Goal: Transaction & Acquisition: Purchase product/service

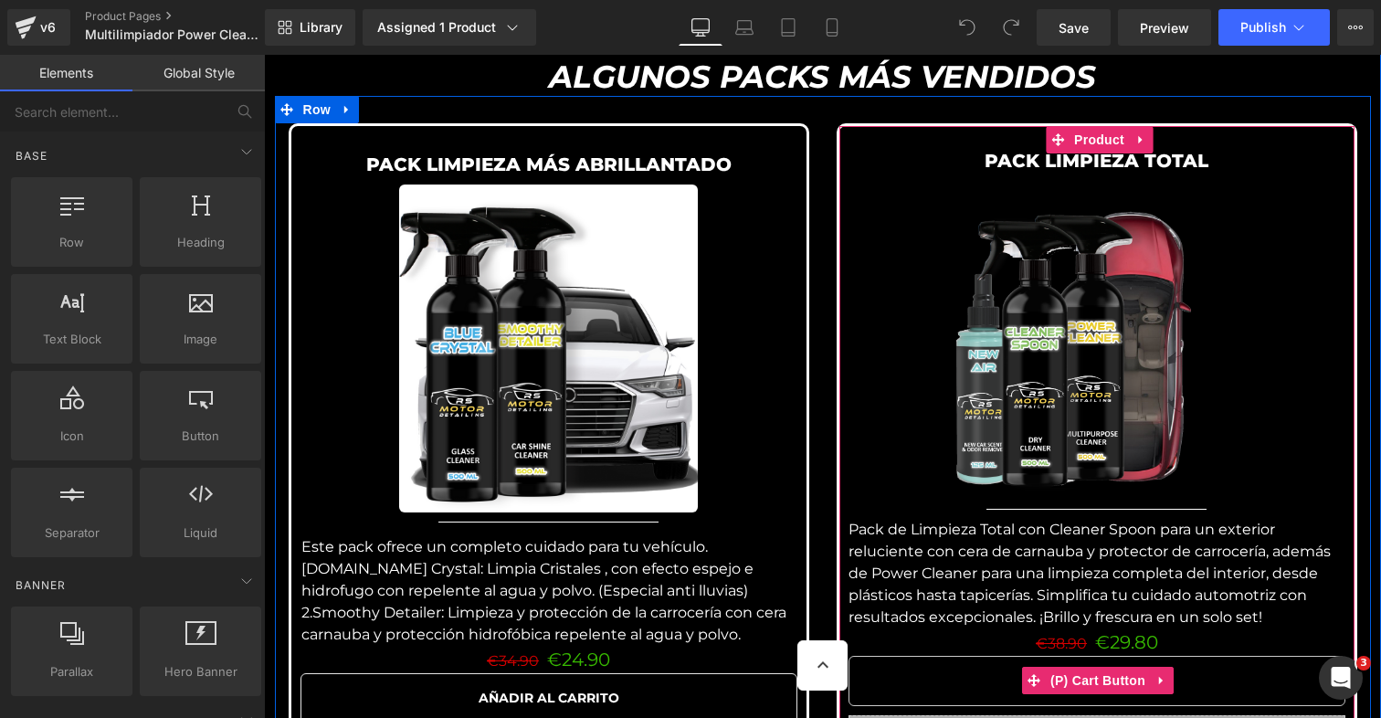
scroll to position [3807, 0]
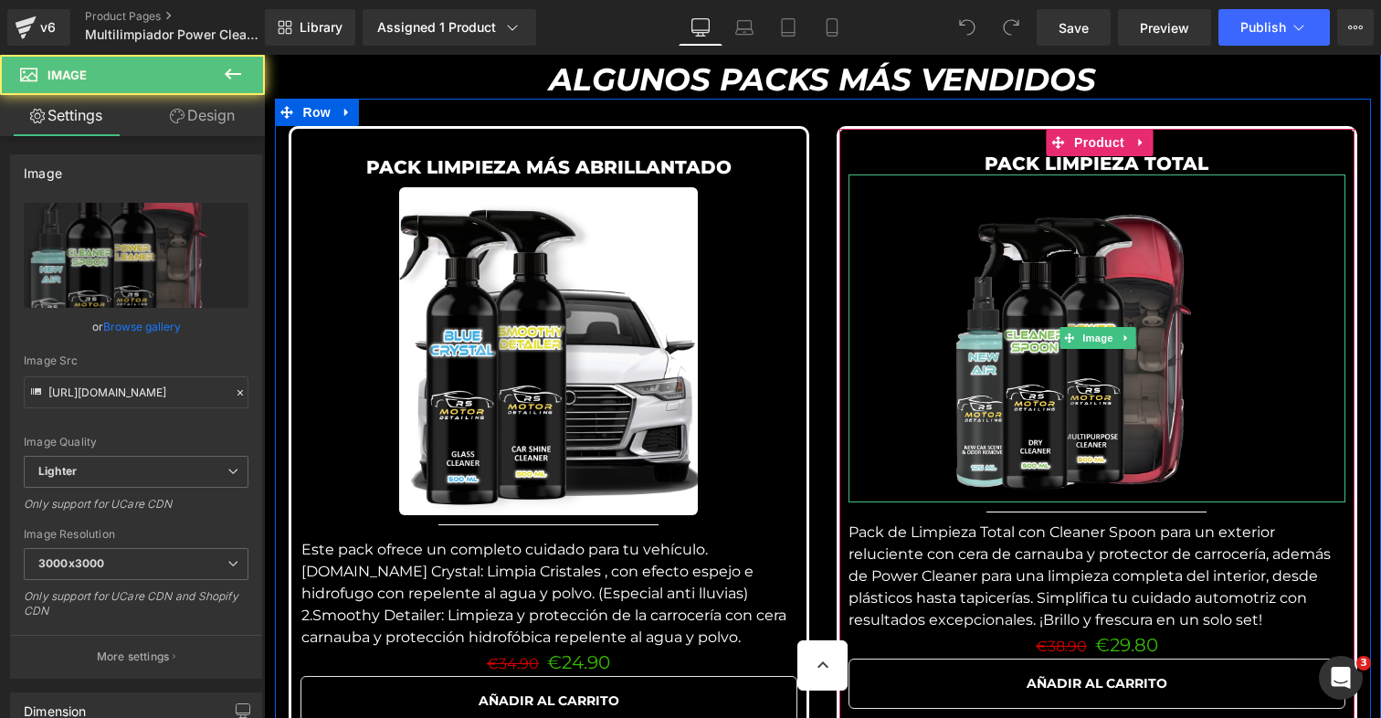
click at [937, 375] on div at bounding box center [1097, 338] width 497 height 328
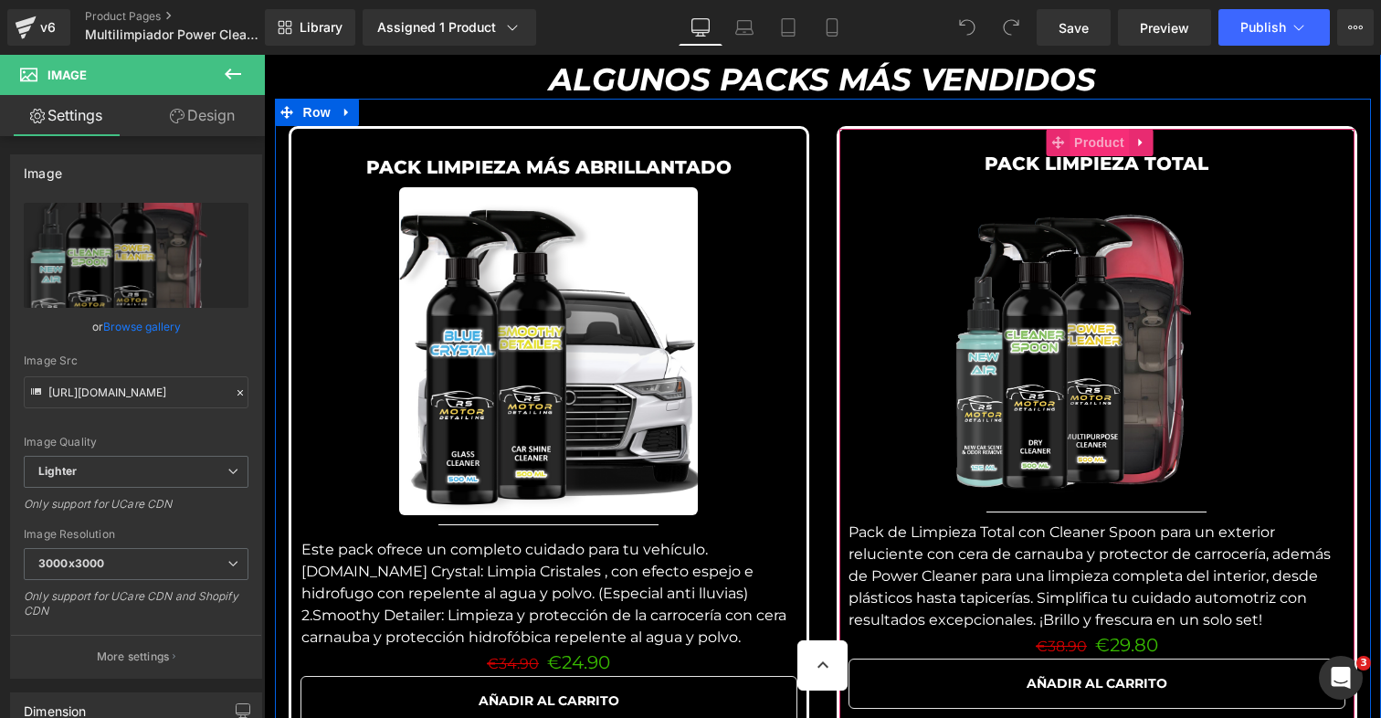
click at [1088, 139] on span "Product" at bounding box center [1099, 142] width 59 height 27
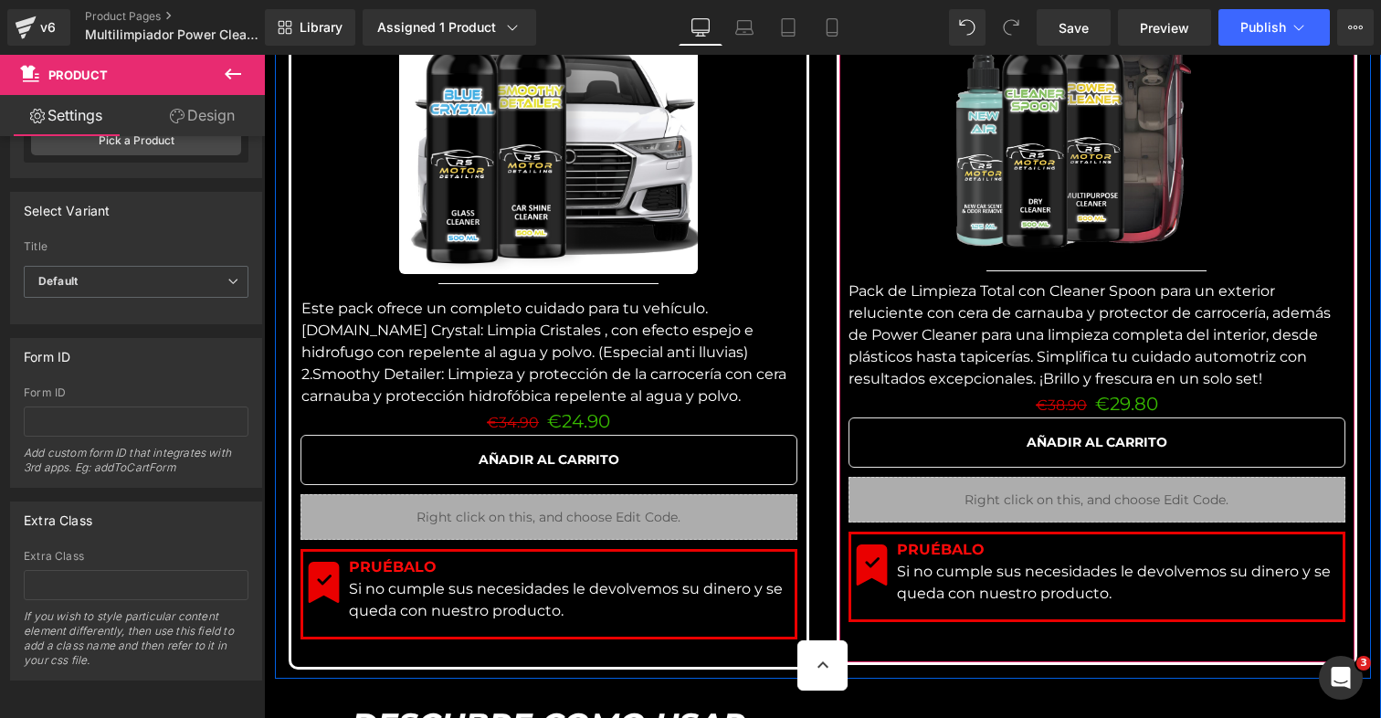
scroll to position [4053, 0]
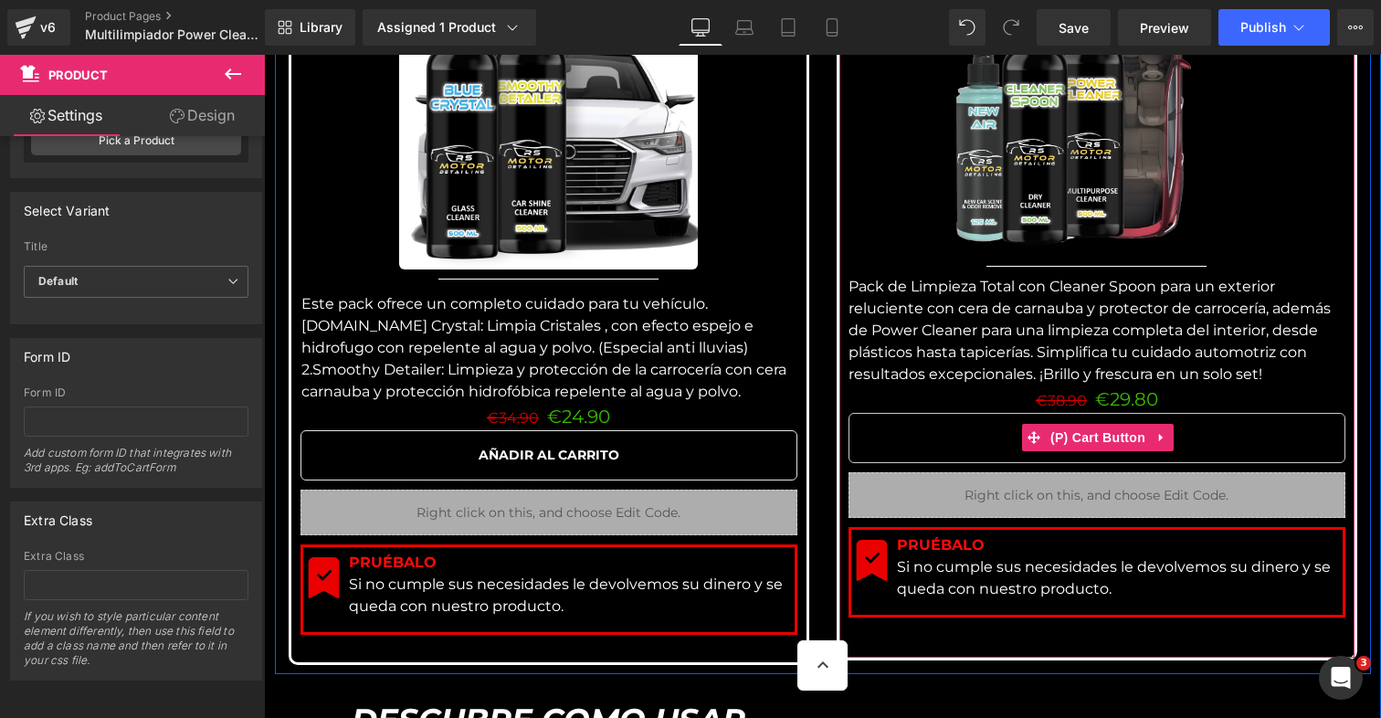
click at [976, 447] on button "AÑADIR AL CARRITO" at bounding box center [1097, 438] width 497 height 50
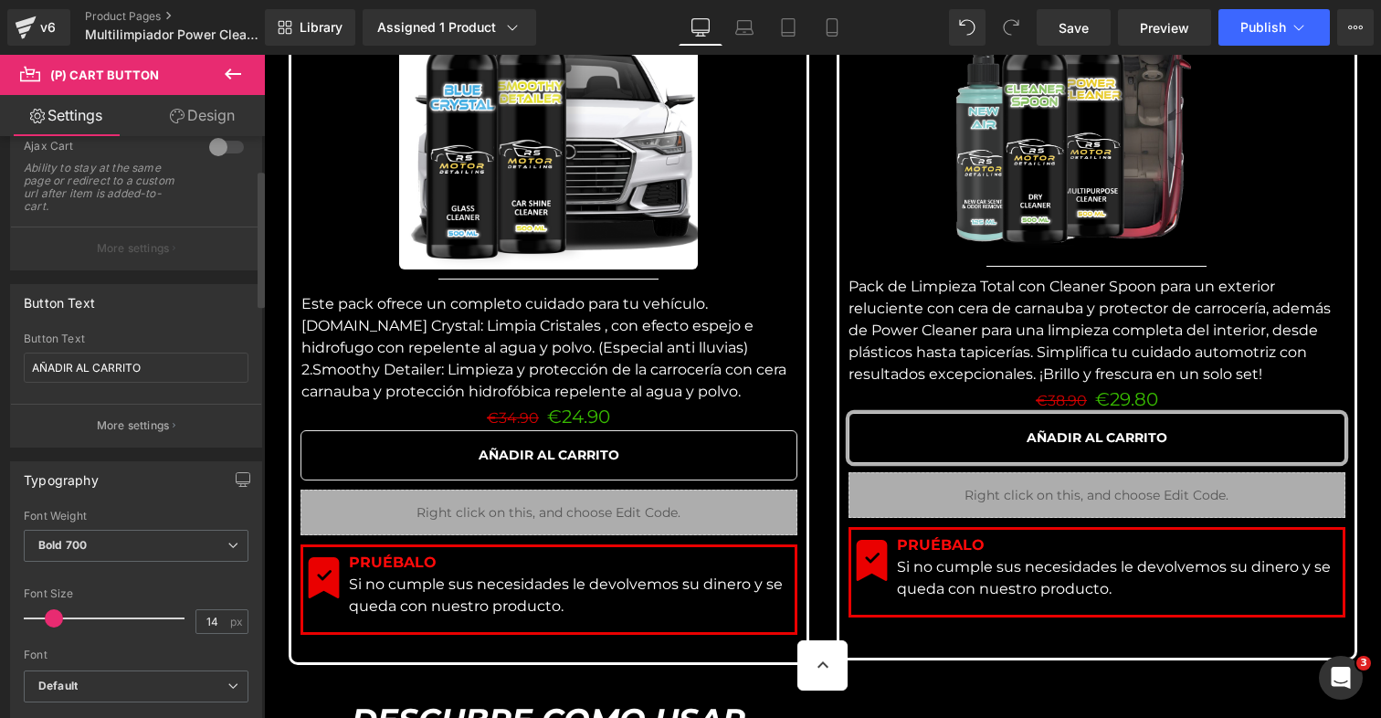
scroll to position [248, 0]
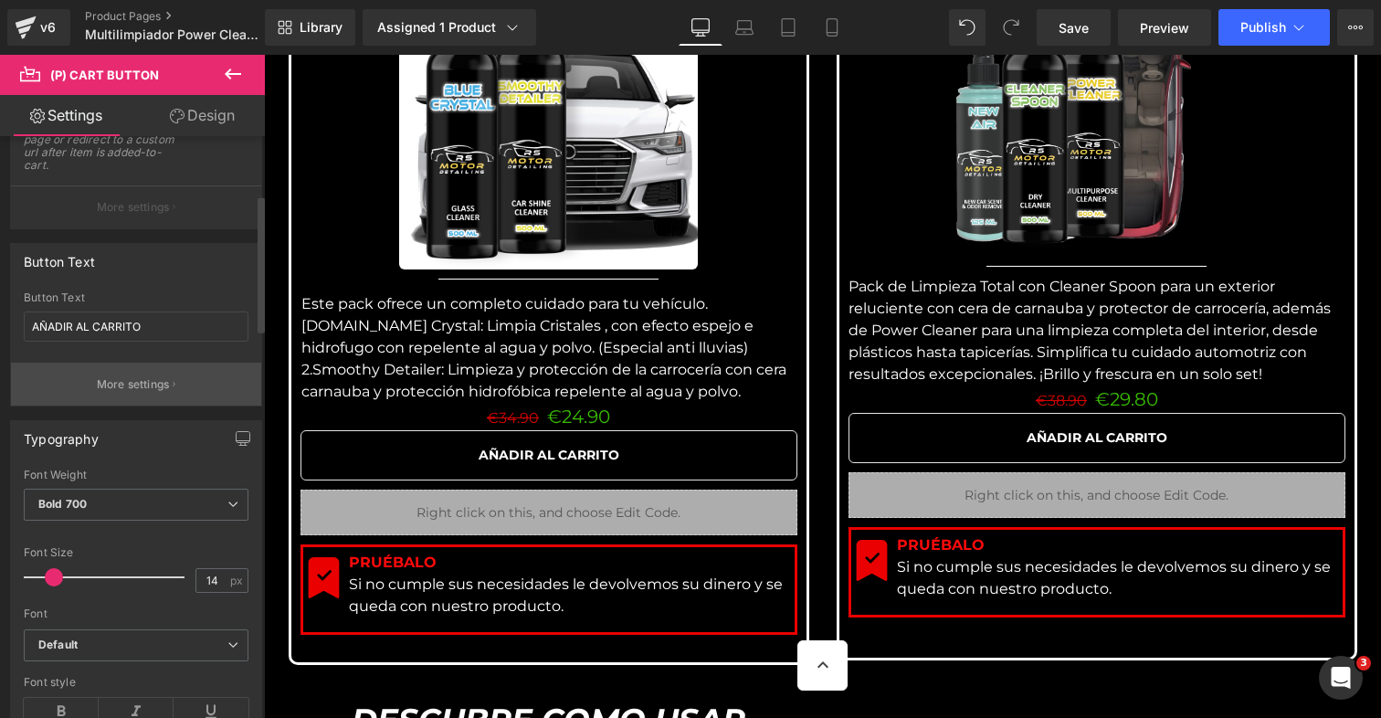
click at [142, 396] on button "More settings" at bounding box center [136, 384] width 250 height 43
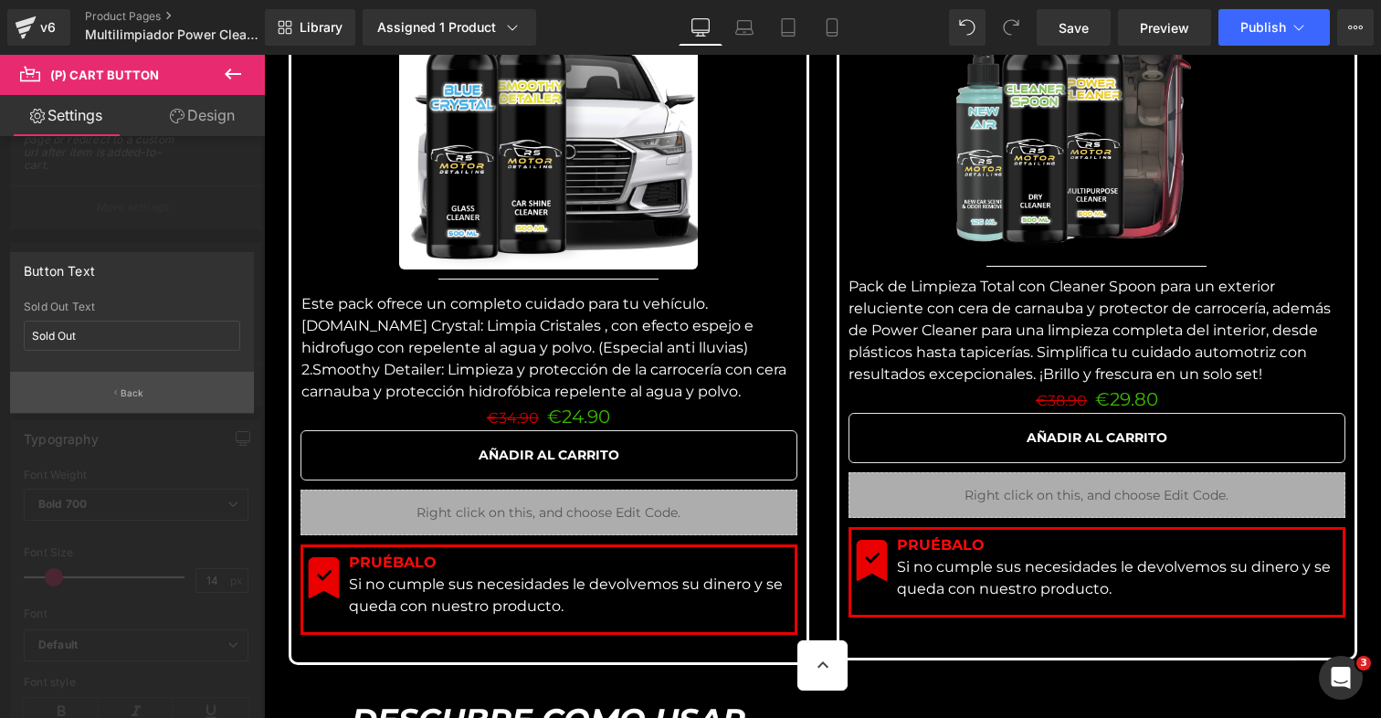
click at [132, 389] on p "Back" at bounding box center [133, 393] width 24 height 14
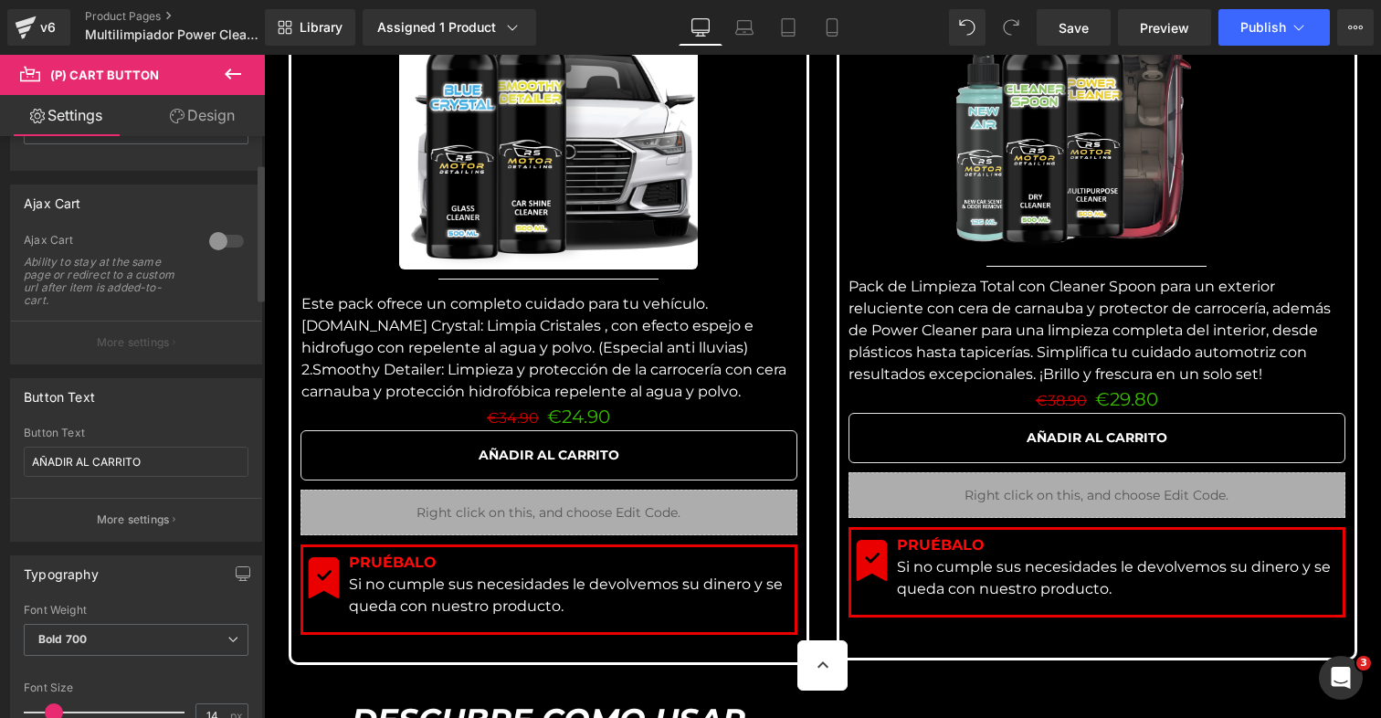
scroll to position [112, 0]
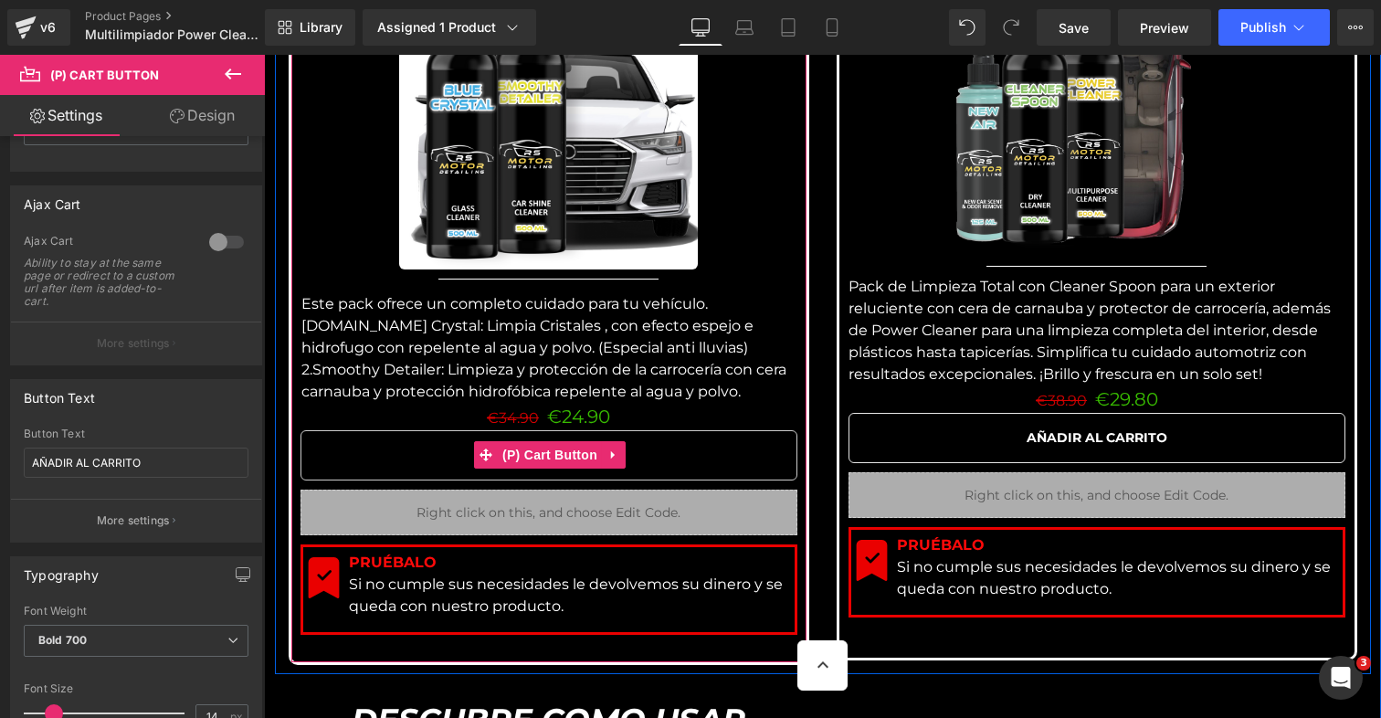
click at [366, 452] on button "AÑADIR AL CARRITO" at bounding box center [549, 455] width 497 height 50
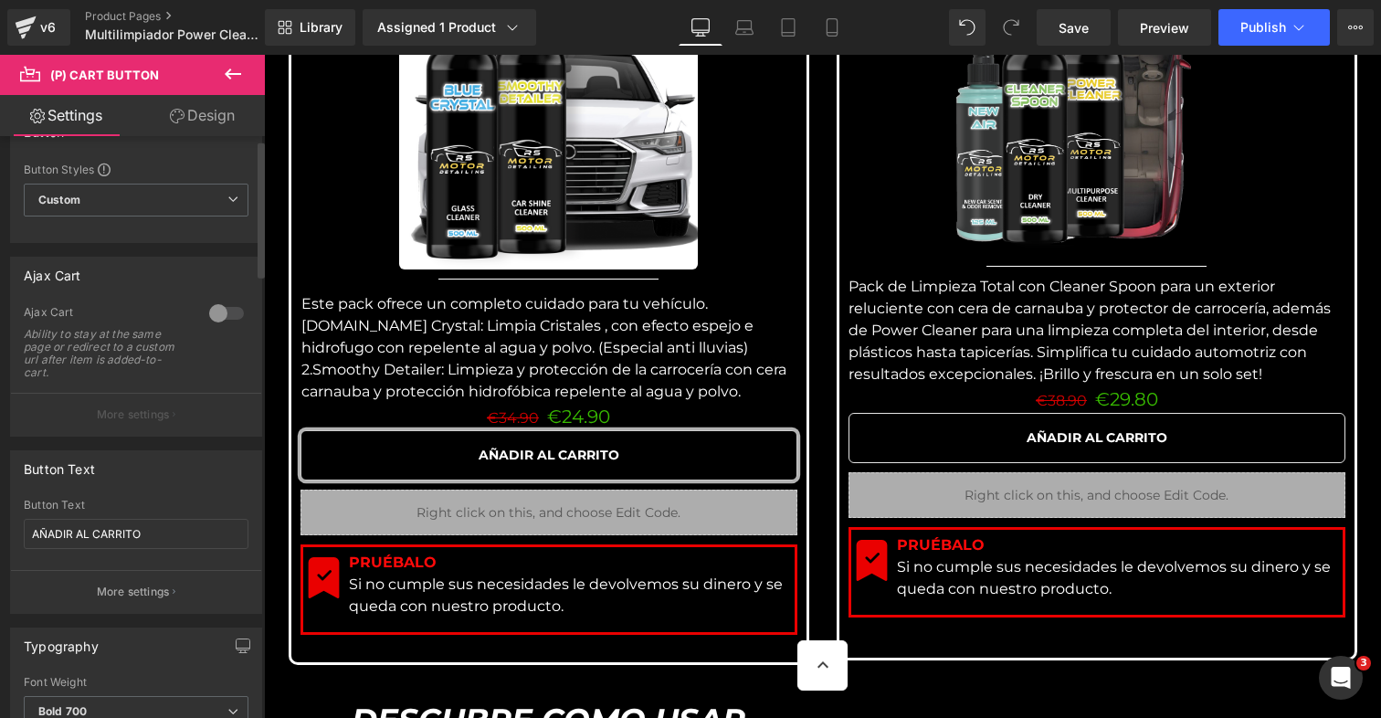
scroll to position [43, 0]
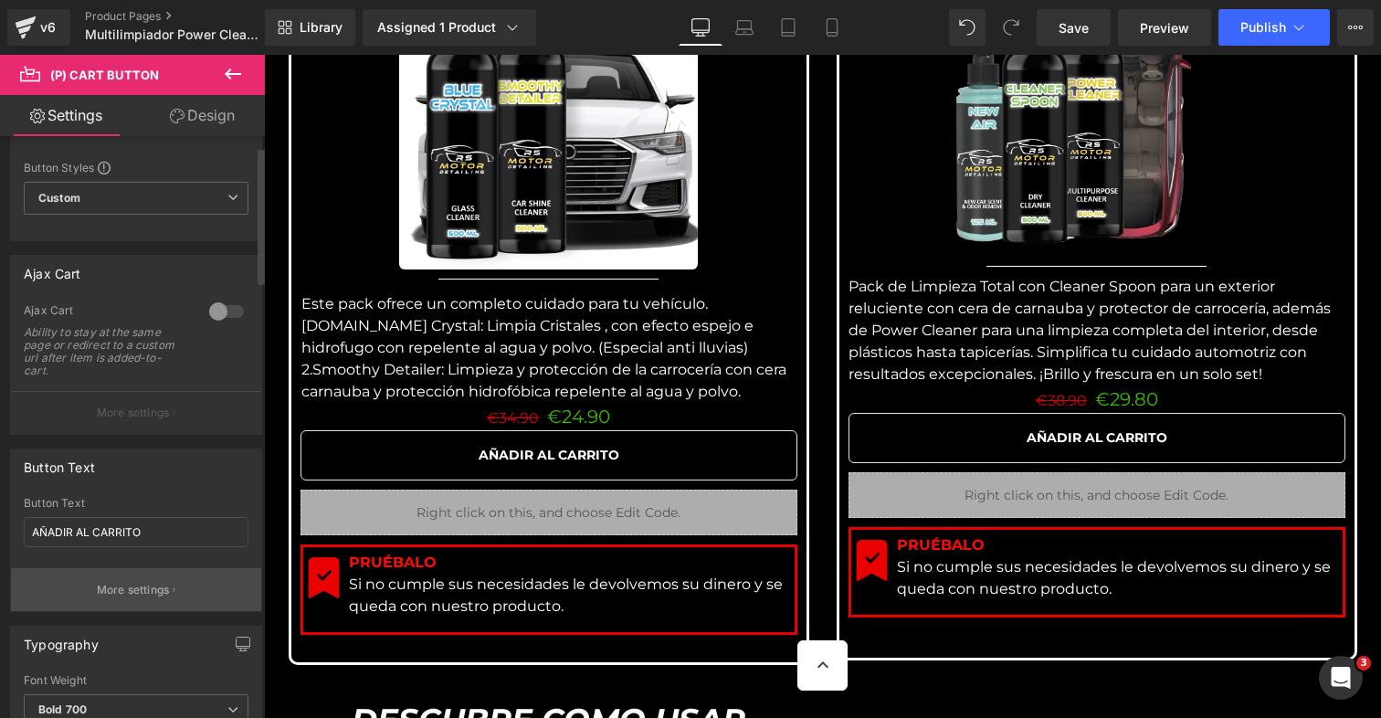
click at [141, 580] on button "More settings" at bounding box center [136, 589] width 250 height 43
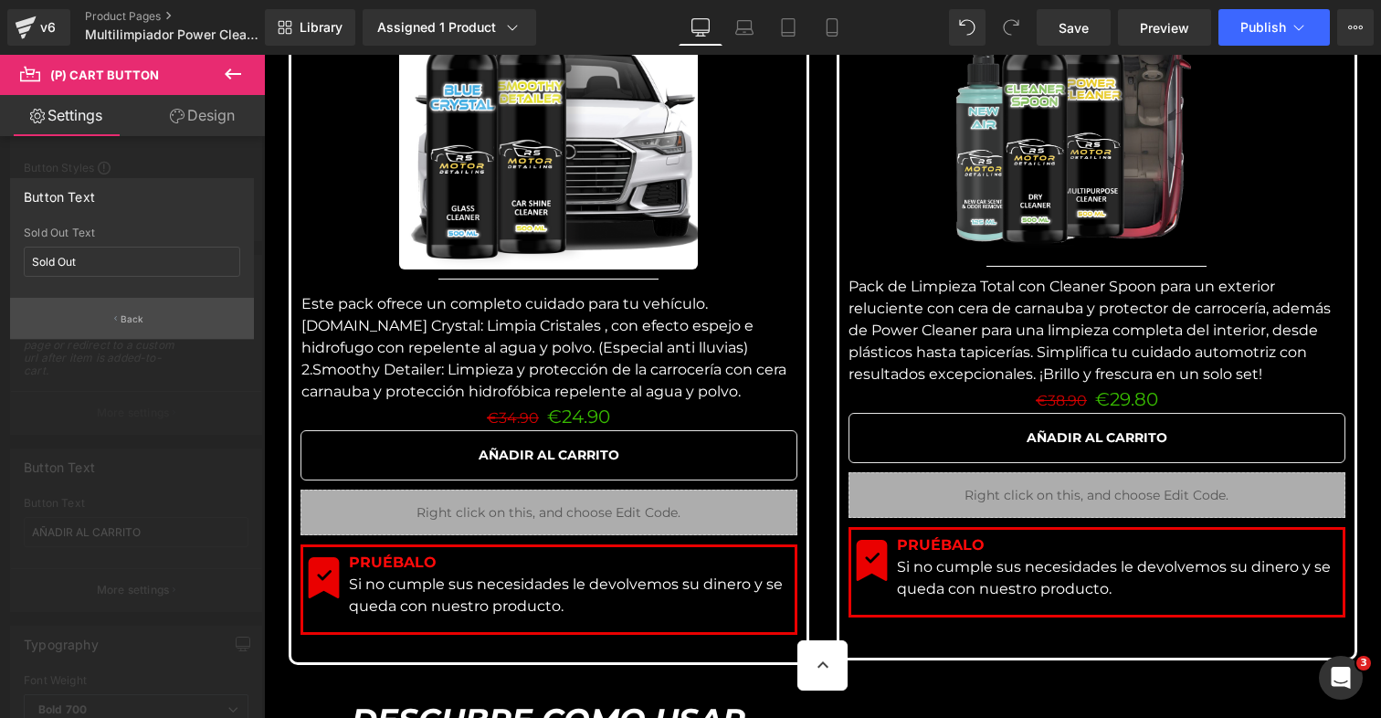
click at [132, 322] on p "Back" at bounding box center [133, 319] width 24 height 14
click at [132, 322] on div "Ajax Cart Ability to stay at the same page or redirect to a custom url after it…" at bounding box center [136, 347] width 225 height 88
